Goal: Ask a question

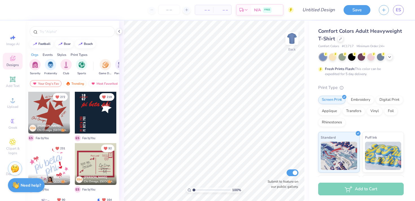
click at [18, 186] on img at bounding box center [15, 185] width 7 height 7
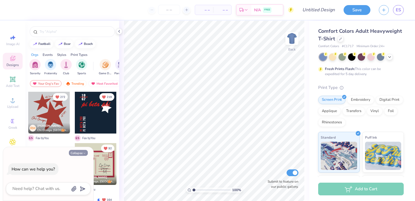
click at [81, 154] on button "Collapse" at bounding box center [78, 153] width 19 height 6
type textarea "x"
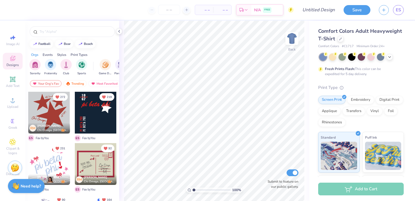
click at [16, 171] on img at bounding box center [15, 168] width 8 height 8
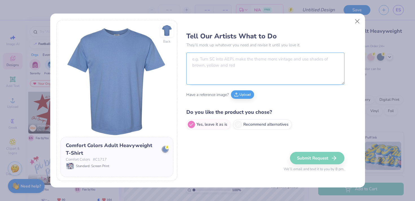
click at [242, 59] on textarea at bounding box center [265, 69] width 158 height 32
click at [242, 94] on button "Upload" at bounding box center [242, 94] width 23 height 8
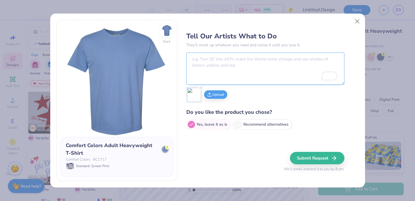
click at [208, 67] on textarea "To enrich screen reader interactions, please activate Accessibility in Grammarl…" at bounding box center [265, 69] width 158 height 32
click at [167, 147] on circle at bounding box center [167, 147] width 4 height 4
click at [164, 150] on div at bounding box center [165, 150] width 6 height 6
click at [356, 21] on button "Close" at bounding box center [357, 21] width 11 height 11
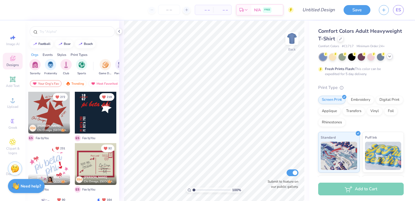
click at [389, 58] on icon at bounding box center [390, 56] width 5 height 5
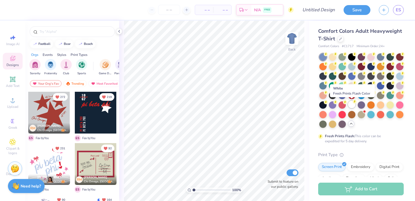
click at [349, 106] on div at bounding box center [351, 104] width 7 height 7
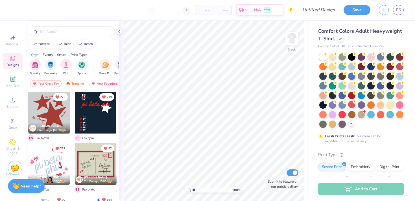
click at [12, 170] on img at bounding box center [15, 168] width 8 height 8
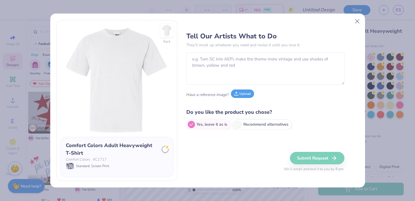
click at [237, 93] on icon at bounding box center [236, 94] width 4 height 4
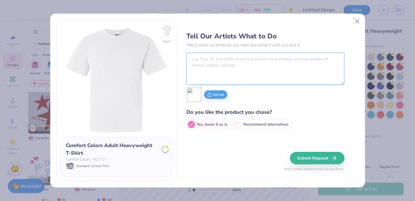
click at [203, 68] on textarea at bounding box center [265, 69] width 158 height 32
type textarea "H"
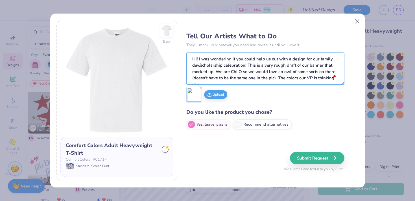
scroll to position [3, 0]
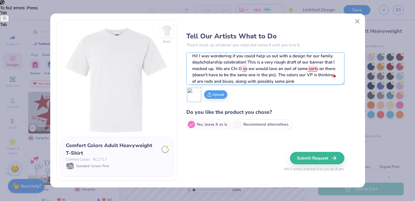
click at [291, 81] on textarea "Hi! I was wondering if you could help us out with a design for our family day/s…" at bounding box center [265, 69] width 158 height 32
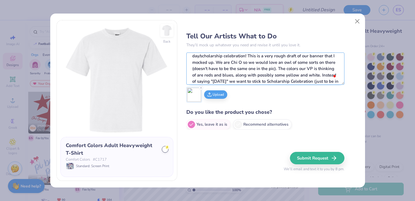
scroll to position [16, 0]
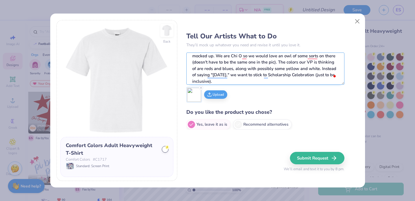
click at [227, 81] on textarea "Hi! I was wondering if you could help us out with a design for our family day/s…" at bounding box center [265, 69] width 158 height 32
click at [213, 81] on textarea "Hi! I was wondering if you could help us out with a design for our family day/s…" at bounding box center [265, 69] width 158 height 32
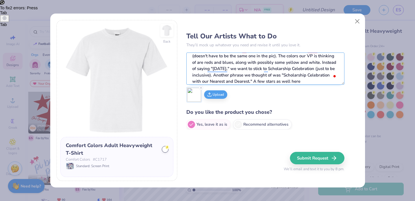
click at [298, 82] on textarea "Hi! I was wondering if you could help us out with a design for our family day/s…" at bounding box center [265, 69] width 158 height 32
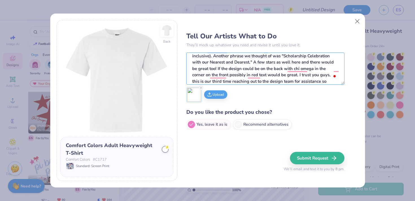
scroll to position [47, 0]
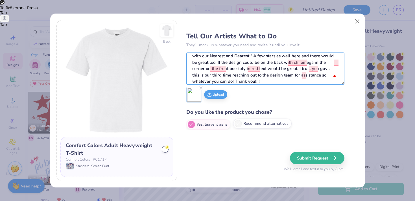
type textarea "Hi! I was wondering if you could help us out with a design for our family day/s…"
click at [236, 122] on icon at bounding box center [238, 123] width 5 height 5
click at [190, 123] on input "Recommend alternatives" at bounding box center [188, 125] width 4 height 4
radio input "true"
click at [190, 126] on span at bounding box center [191, 123] width 7 height 7
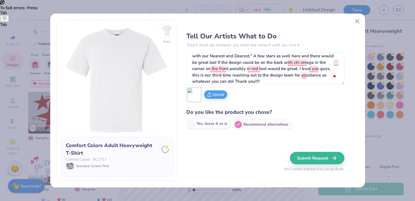
click at [190, 126] on input "Yes, leave it as is" at bounding box center [188, 125] width 4 height 4
radio input "true"
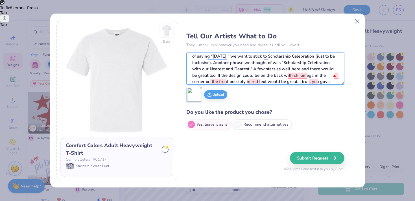
scroll to position [0, 0]
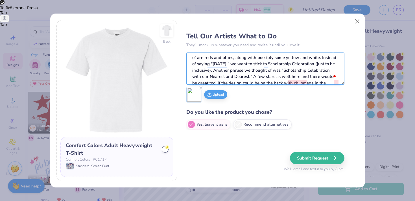
click at [243, 76] on textarea "Hi! I was wondering if you could help us out with a design for our family day/s…" at bounding box center [265, 69] width 158 height 32
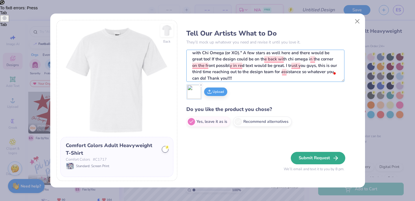
type textarea "Hi! I was wondering if you could help us out with a design for our family day/s…"
click at [305, 158] on button "Submit Request" at bounding box center [318, 158] width 55 height 12
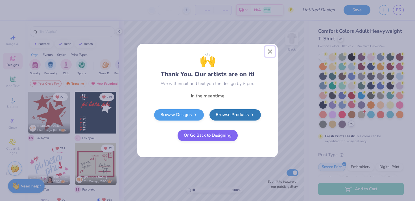
click at [267, 53] on button "Close" at bounding box center [270, 51] width 11 height 11
